Goal: Information Seeking & Learning: Learn about a topic

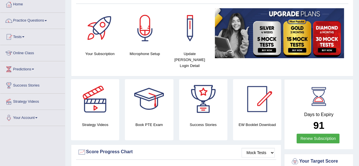
scroll to position [31, 0]
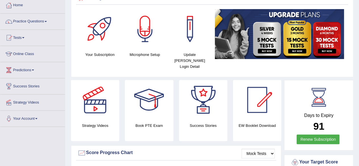
click at [101, 122] on h4 "Strategy Videos" at bounding box center [95, 125] width 48 height 6
click at [107, 103] on div at bounding box center [95, 100] width 40 height 40
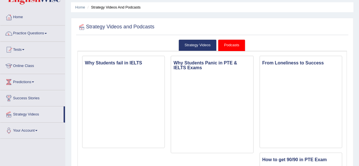
scroll to position [17, 0]
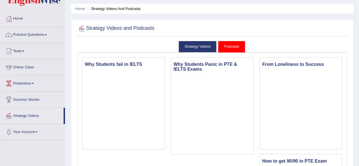
click at [231, 30] on div at bounding box center [211, 29] width 269 height 12
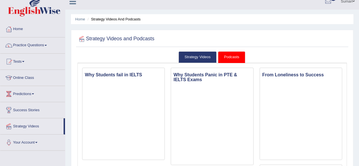
scroll to position [0, 0]
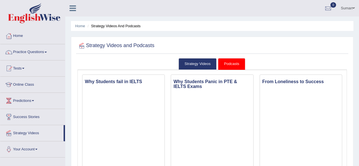
click at [47, 52] on span at bounding box center [46, 52] width 2 height 1
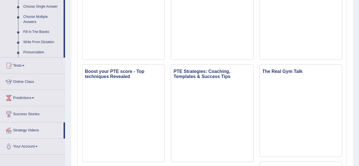
scroll to position [306, 0]
click at [37, 82] on link "Online Class" at bounding box center [32, 80] width 65 height 14
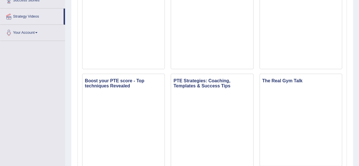
scroll to position [151, 0]
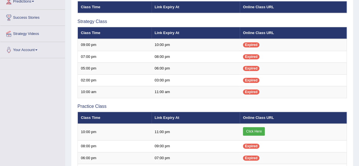
scroll to position [100, 0]
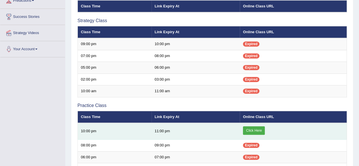
click at [252, 129] on link "Click Here" at bounding box center [254, 130] width 22 height 9
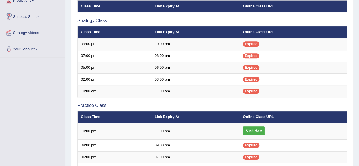
click at [38, 18] on link "Success Stories" at bounding box center [32, 16] width 65 height 14
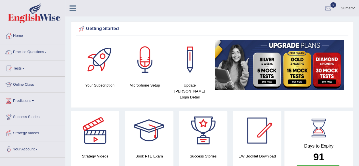
click at [32, 128] on link "Strategy Videos" at bounding box center [32, 132] width 65 height 14
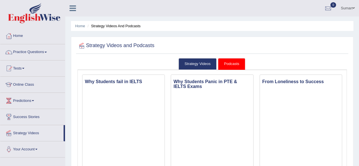
click at [37, 149] on span at bounding box center [36, 149] width 2 height 1
click at [31, 37] on link "Home" at bounding box center [32, 35] width 65 height 14
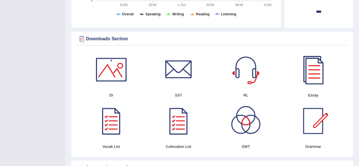
scroll to position [260, 0]
click at [101, 67] on div at bounding box center [111, 69] width 40 height 40
click at [174, 65] on div at bounding box center [178, 69] width 40 height 40
